Goal: Information Seeking & Learning: Learn about a topic

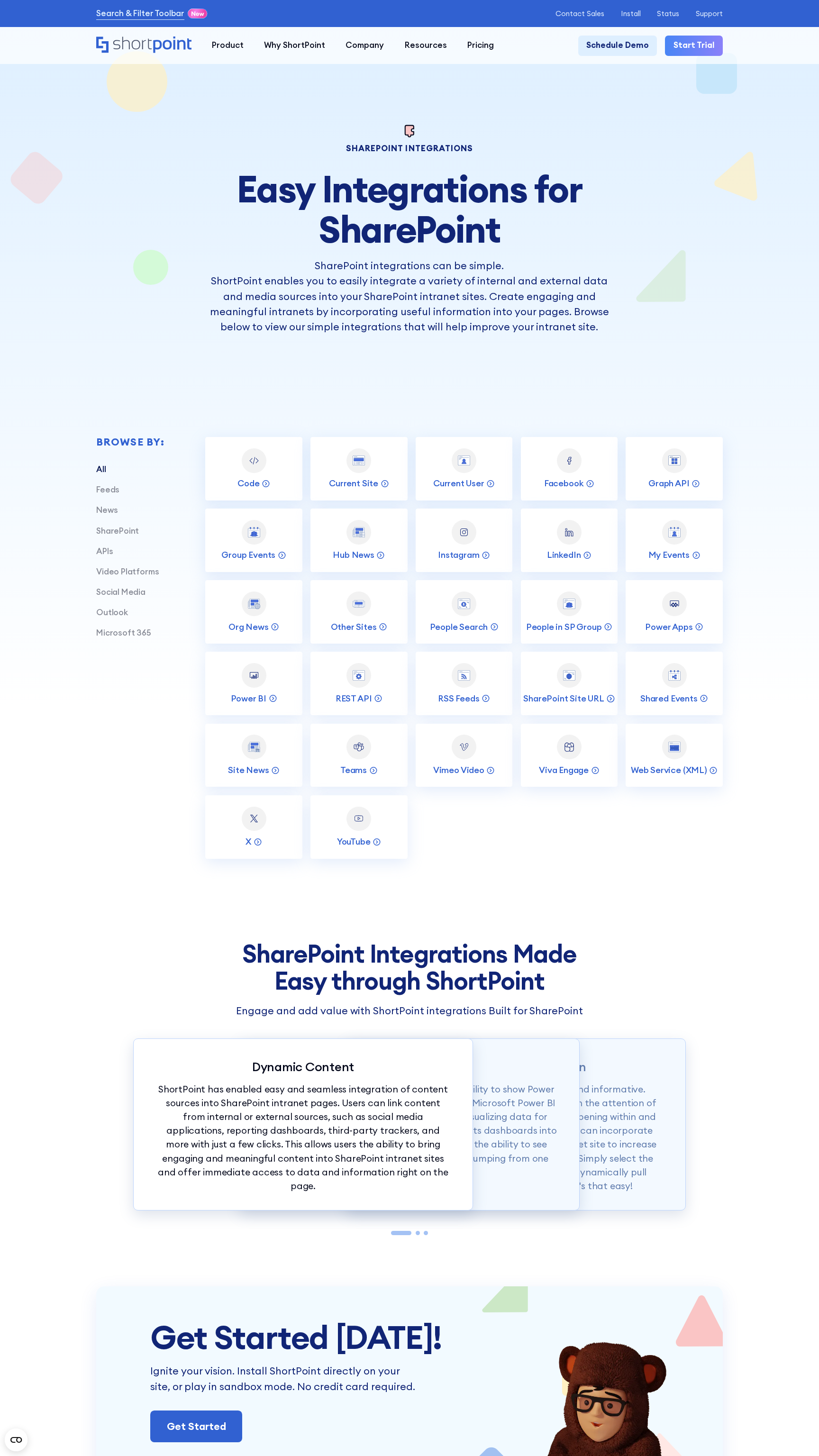
scroll to position [4531, 0]
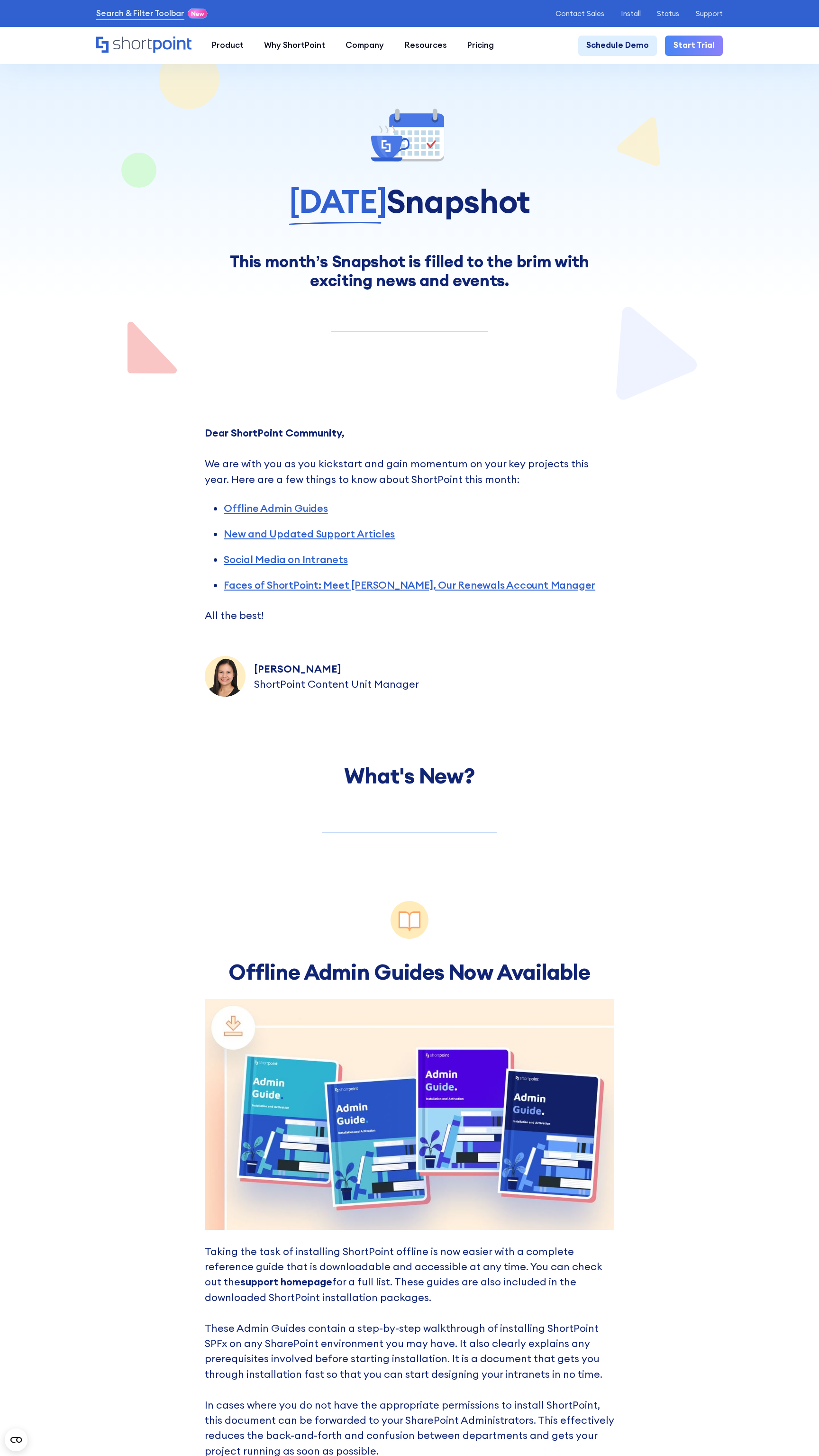
scroll to position [5542, 0]
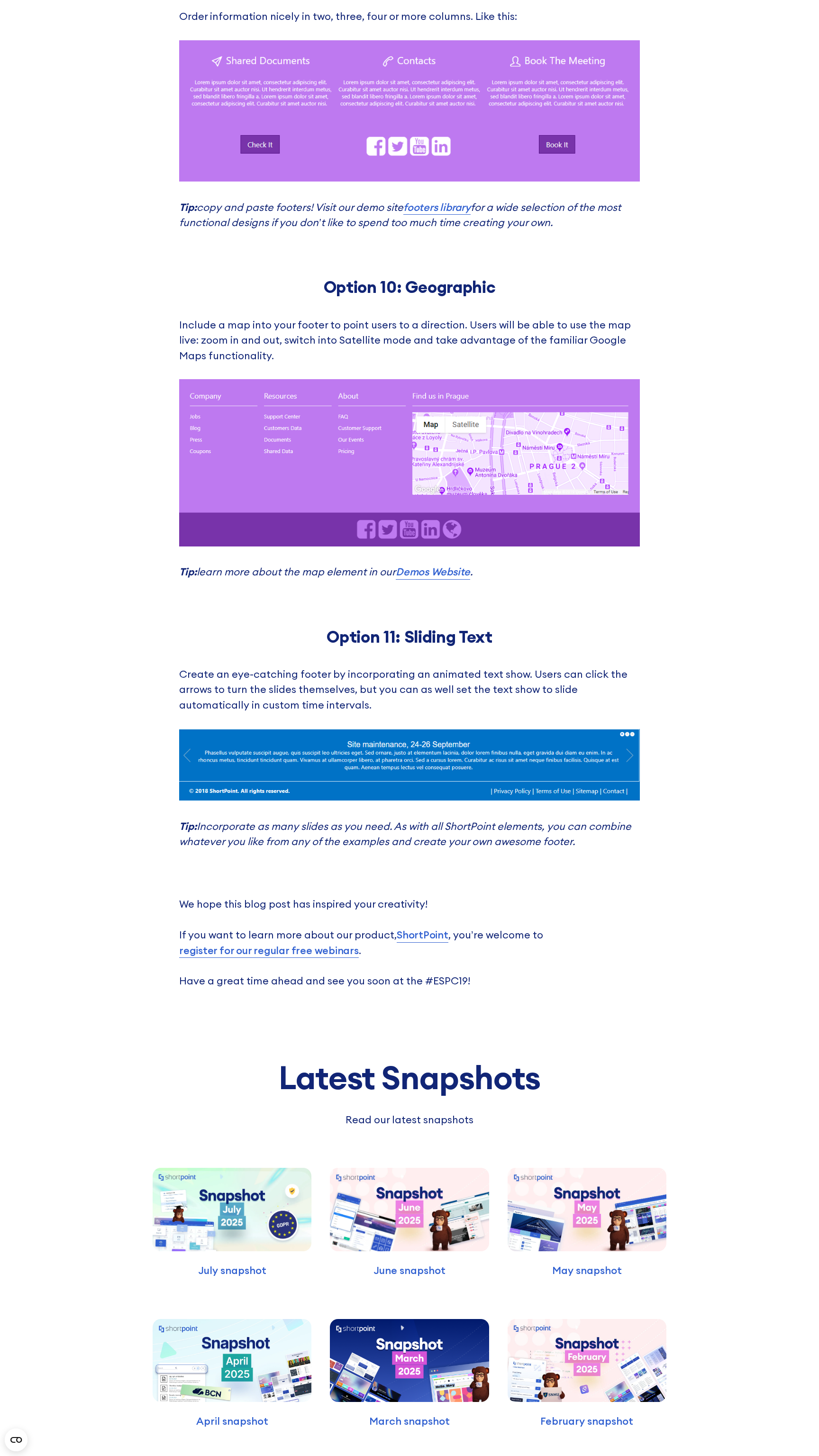
scroll to position [5775, 0]
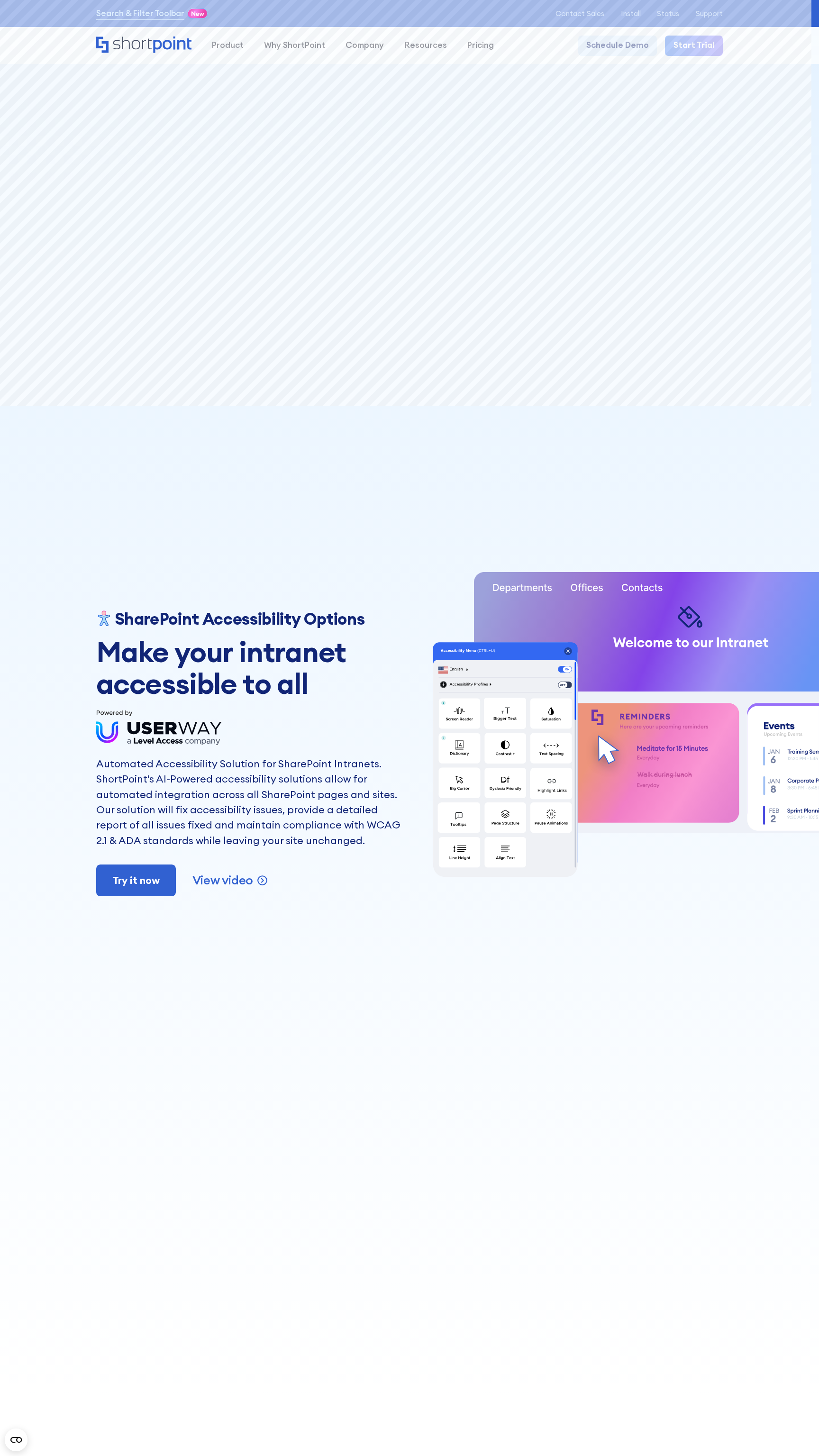
scroll to position [6803, 0]
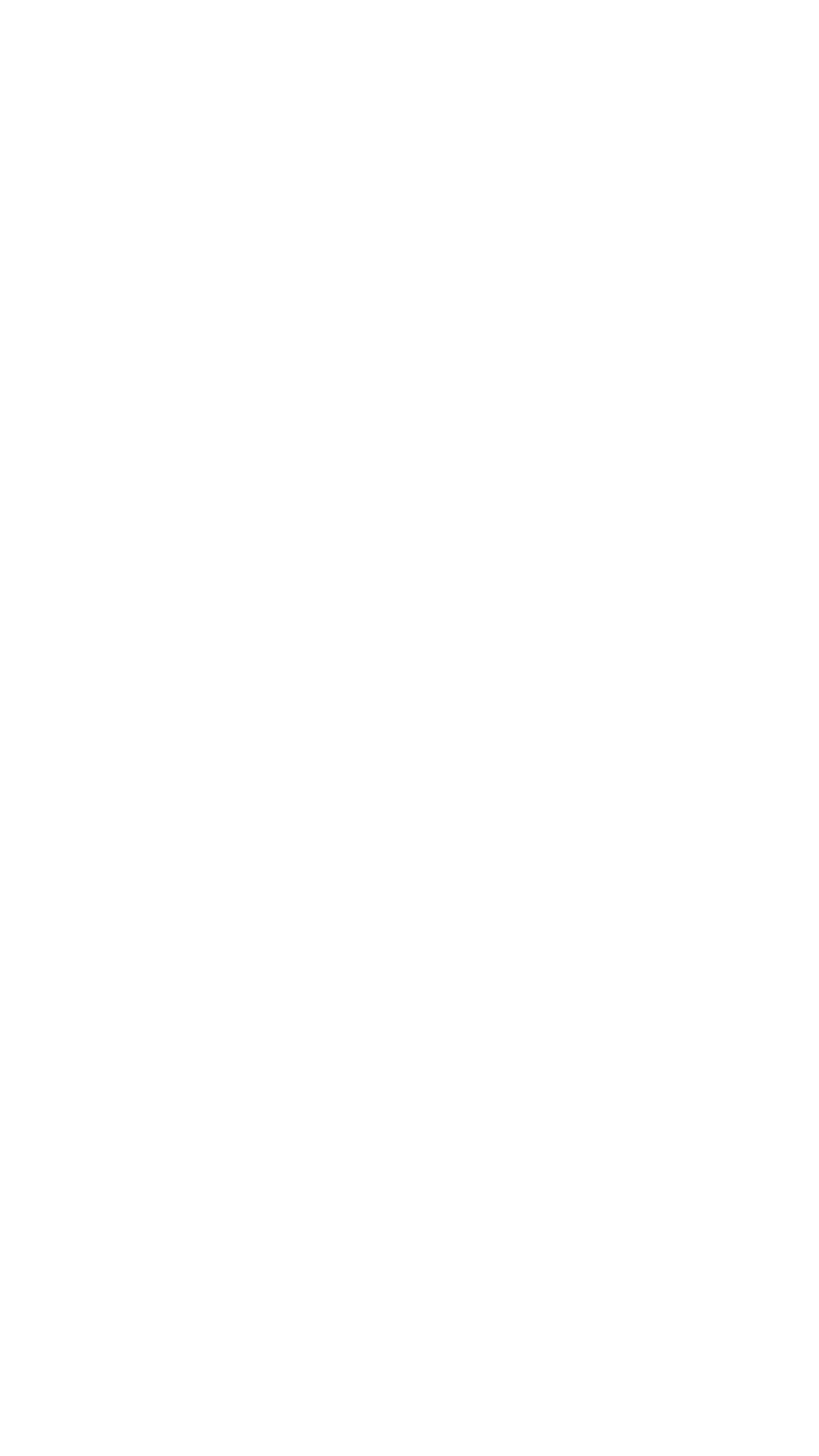
scroll to position [44182, 0]
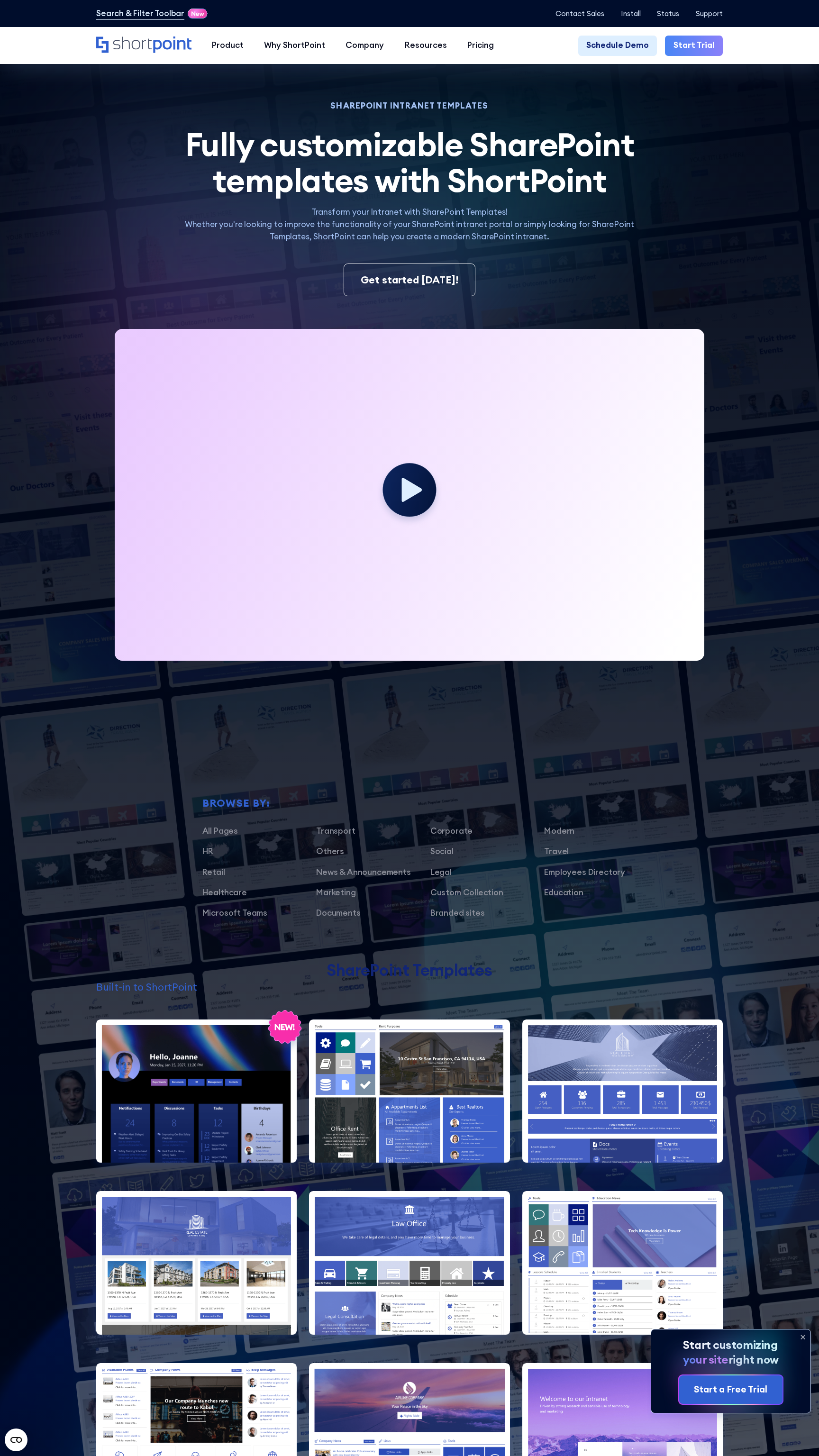
scroll to position [13073, 0]
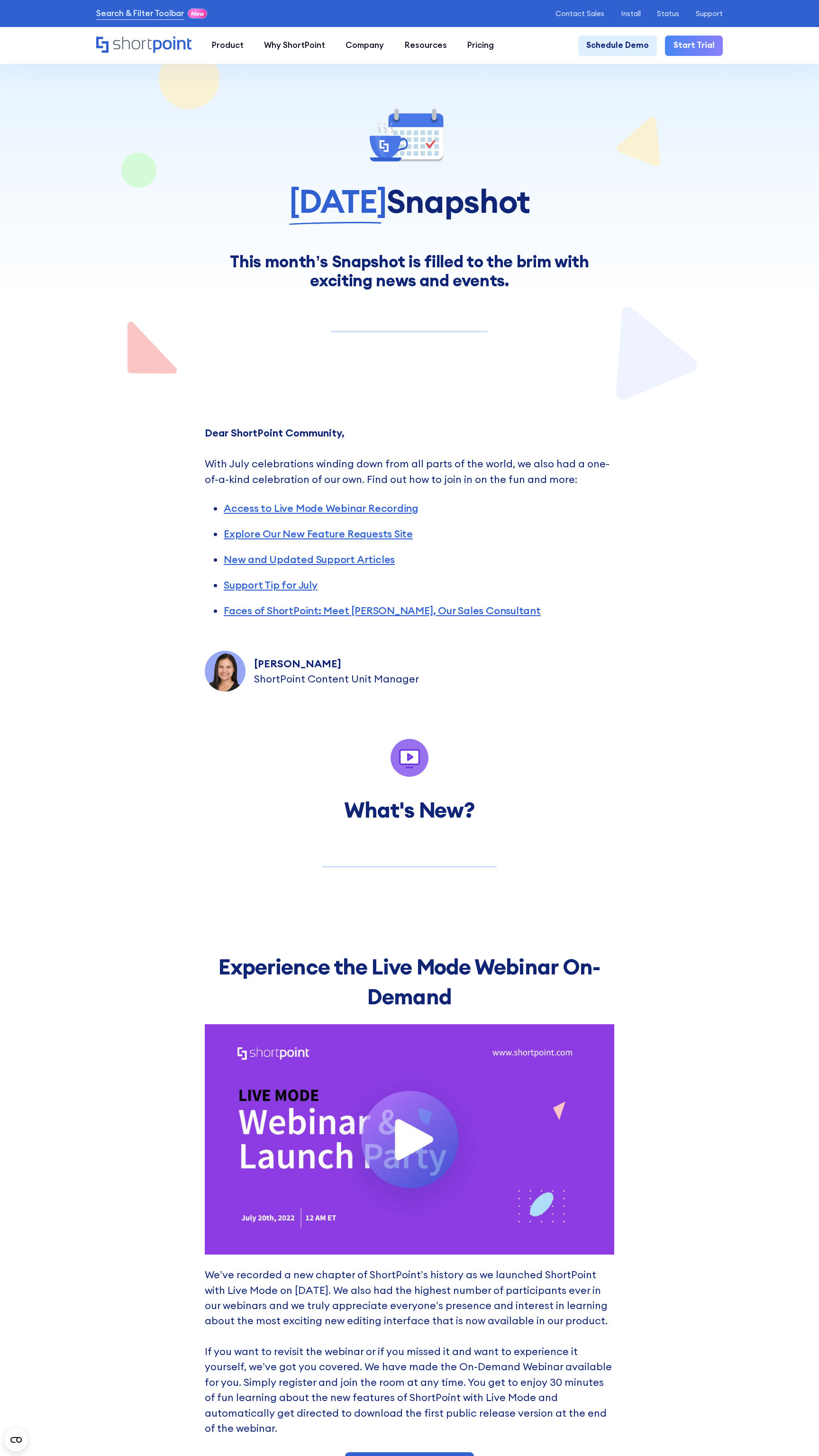
scroll to position [5636, 0]
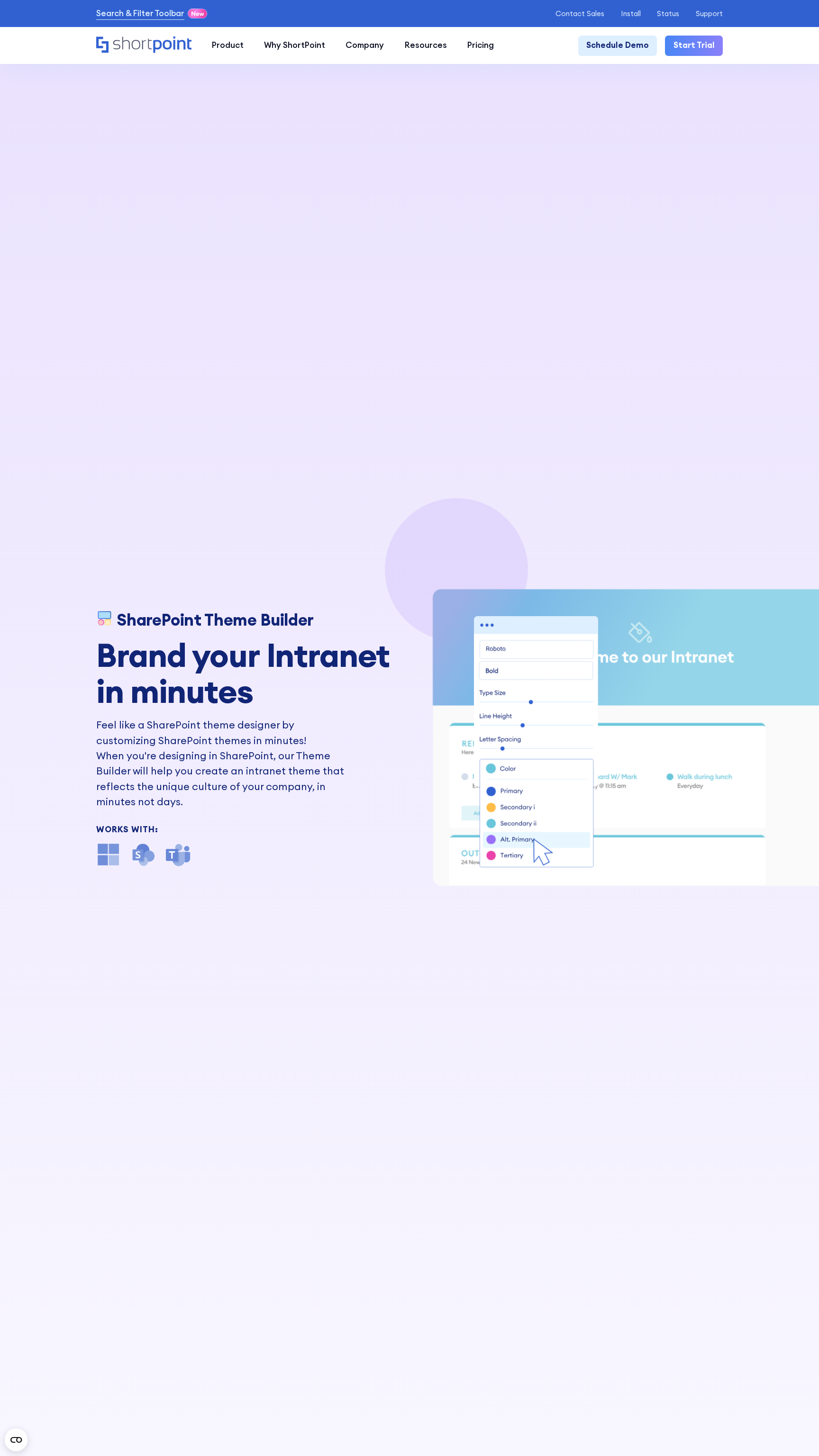
scroll to position [12134, 0]
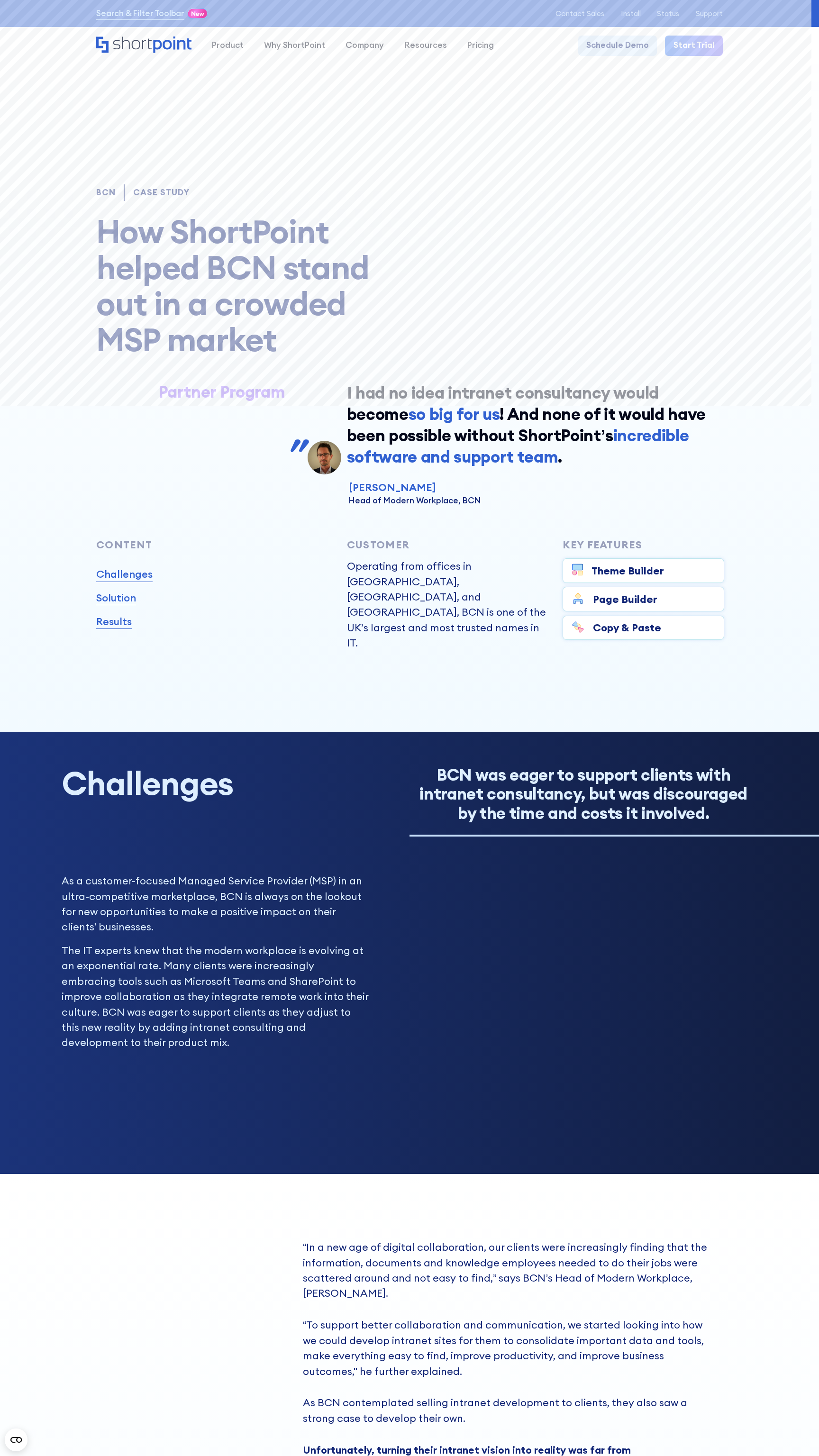
scroll to position [10921, 0]
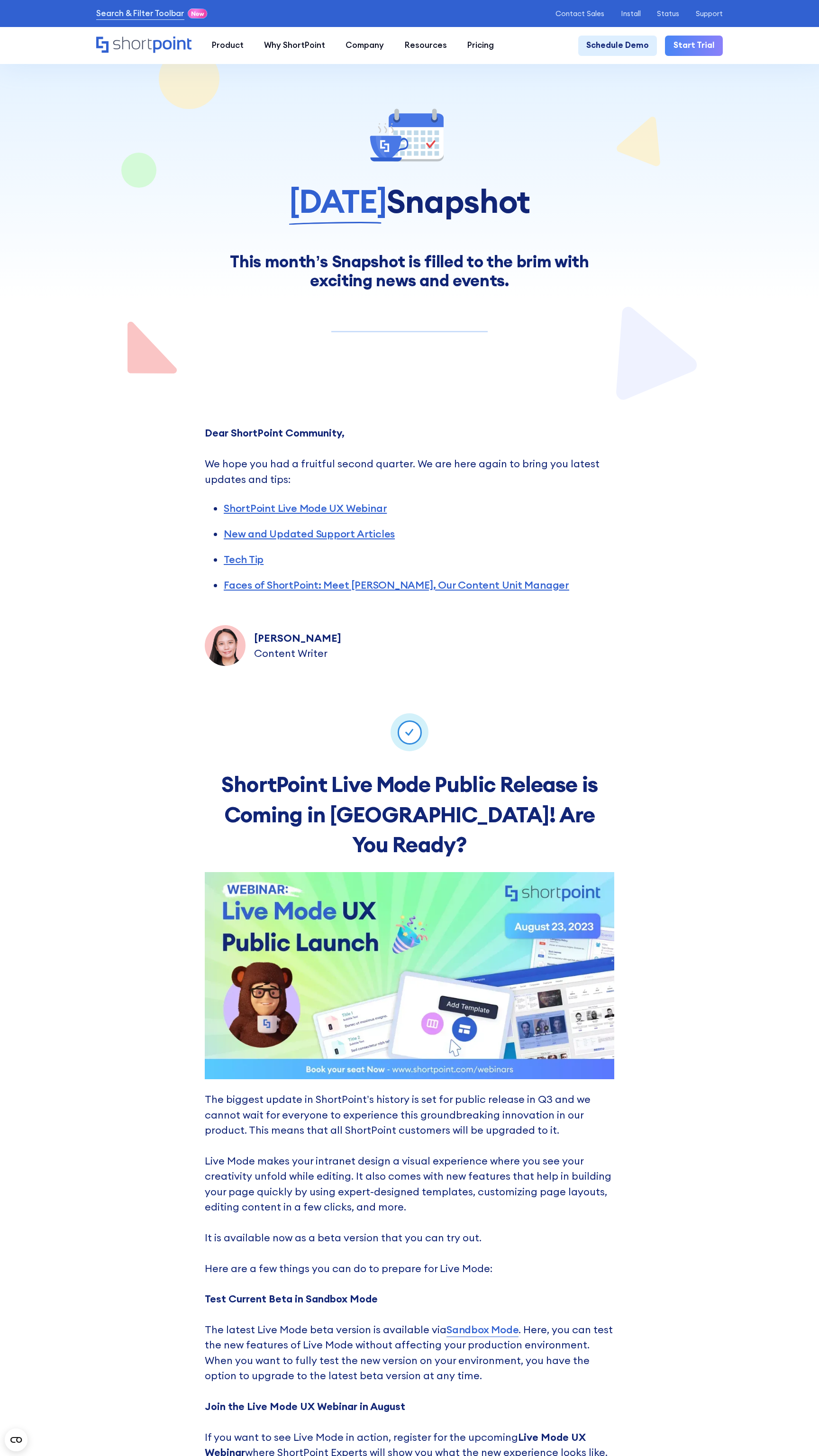
scroll to position [5821, 0]
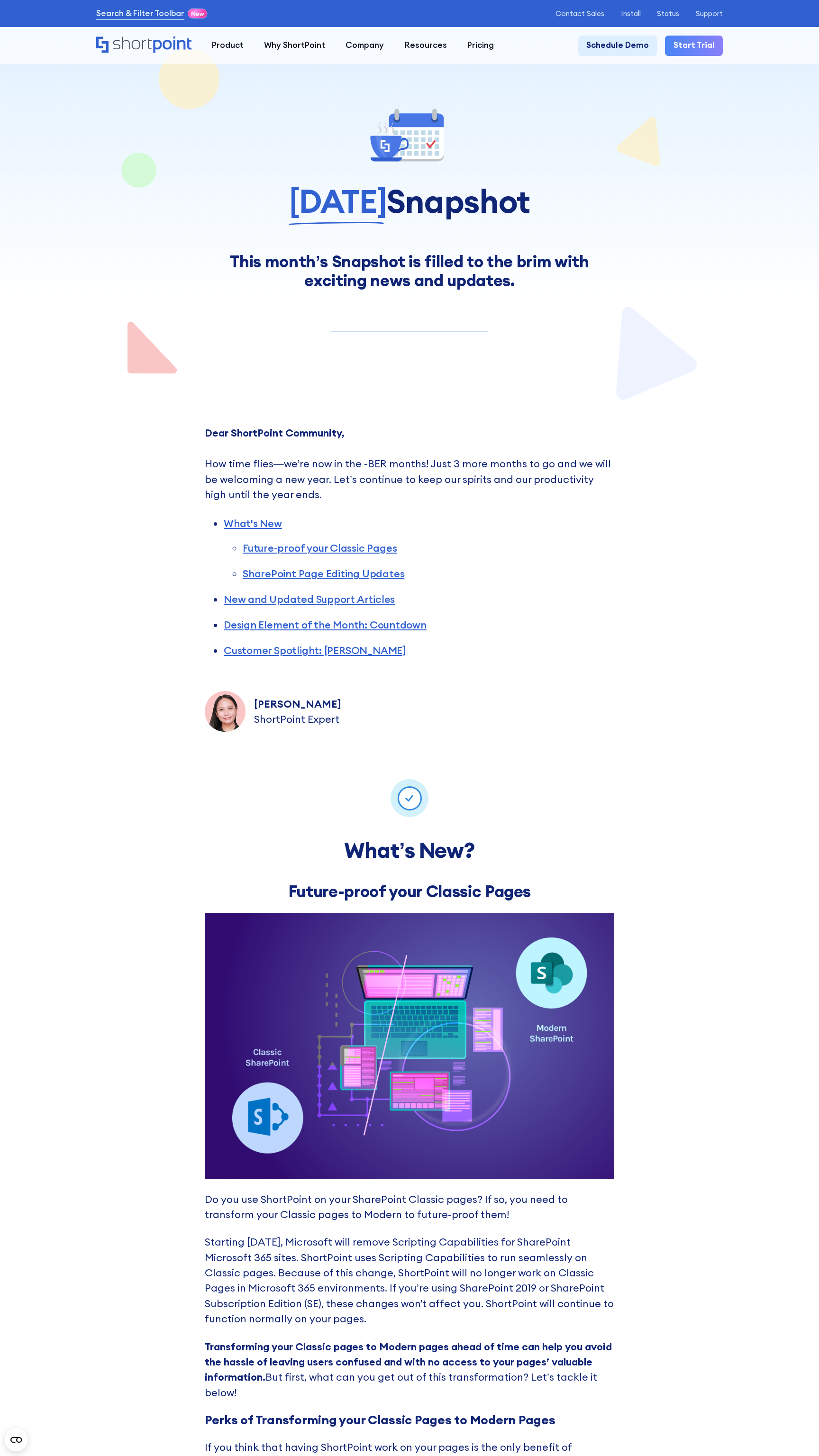
scroll to position [6148, 0]
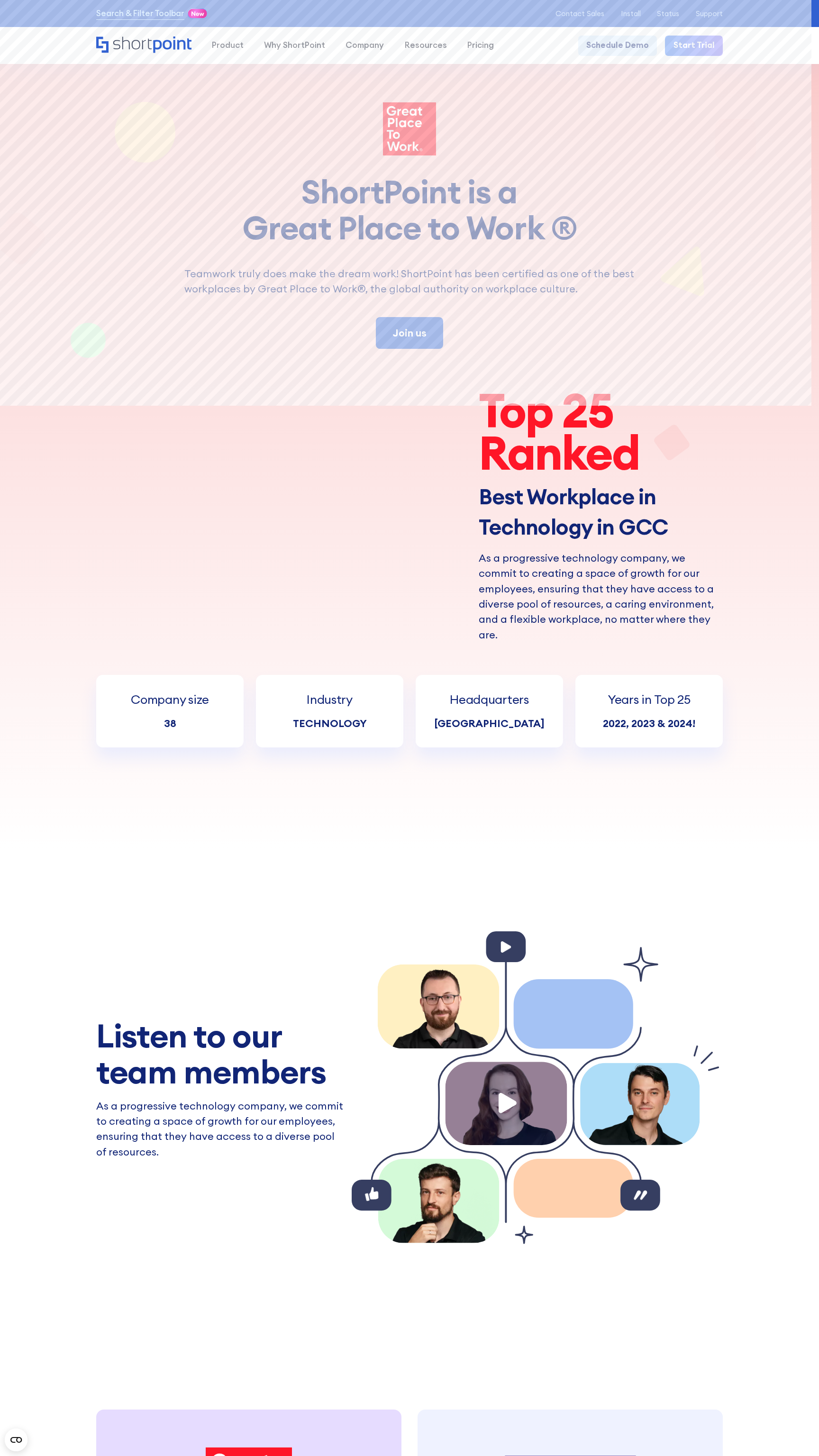
scroll to position [5823, 0]
